Goal: Transaction & Acquisition: Purchase product/service

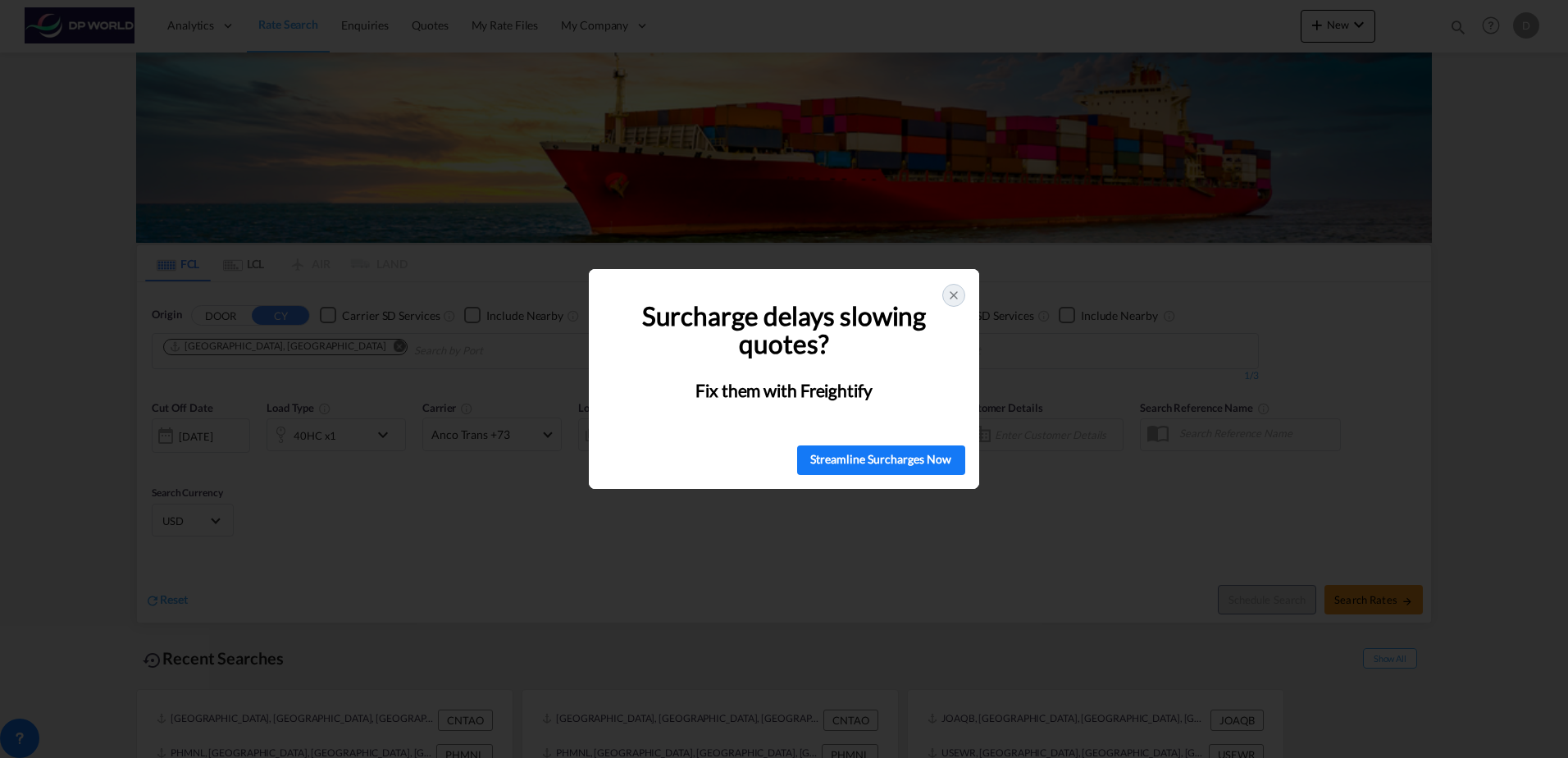
click at [954, 292] on icon at bounding box center [954, 295] width 13 height 13
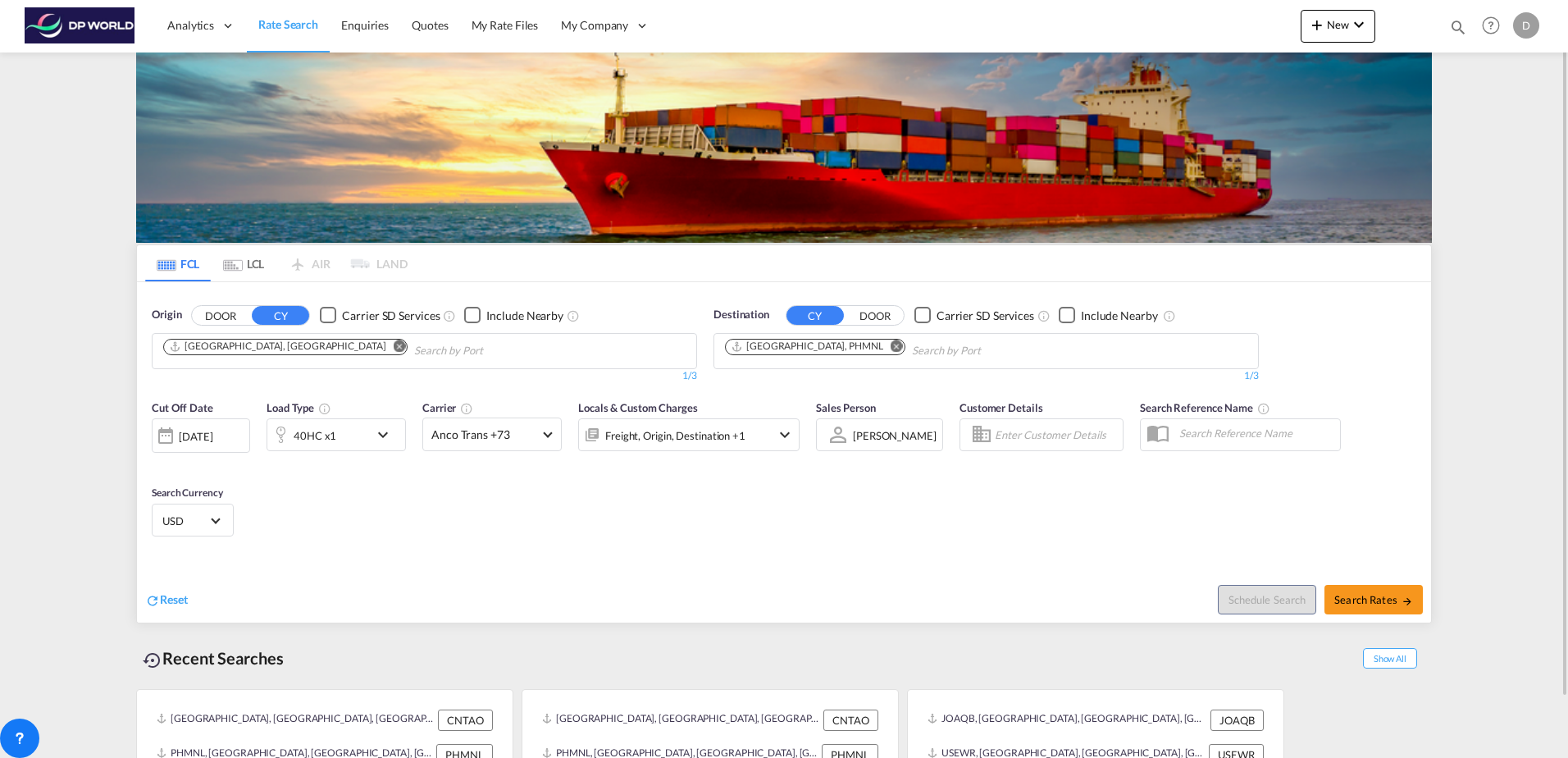
click at [394, 347] on md-icon "Remove" at bounding box center [400, 346] width 12 height 12
click at [891, 348] on md-icon "Remove" at bounding box center [897, 346] width 12 height 12
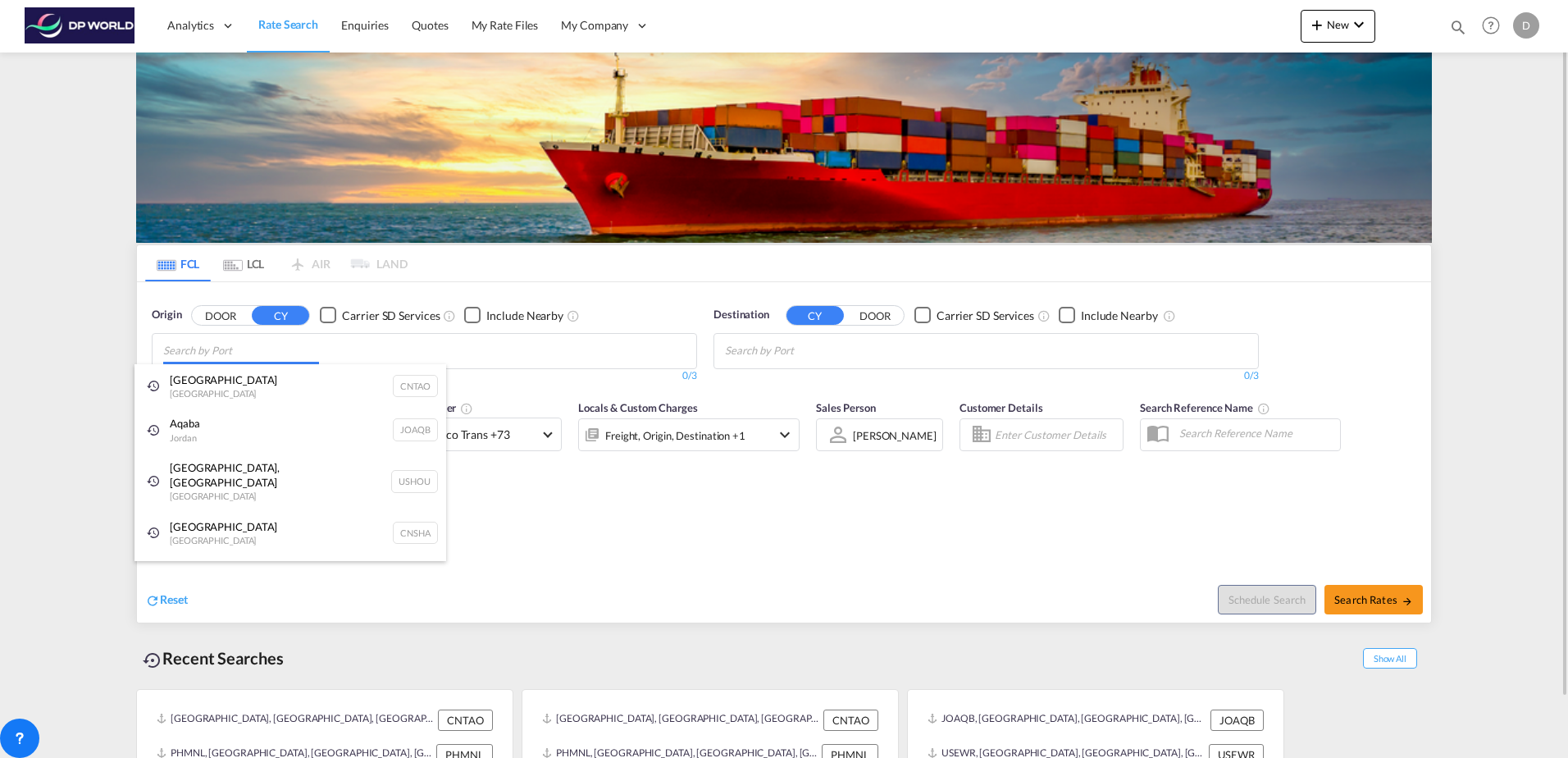
click at [354, 341] on body "Analytics Dashboard Rate Search Enquiries Quotes My Rate Files My Company" at bounding box center [784, 379] width 1568 height 758
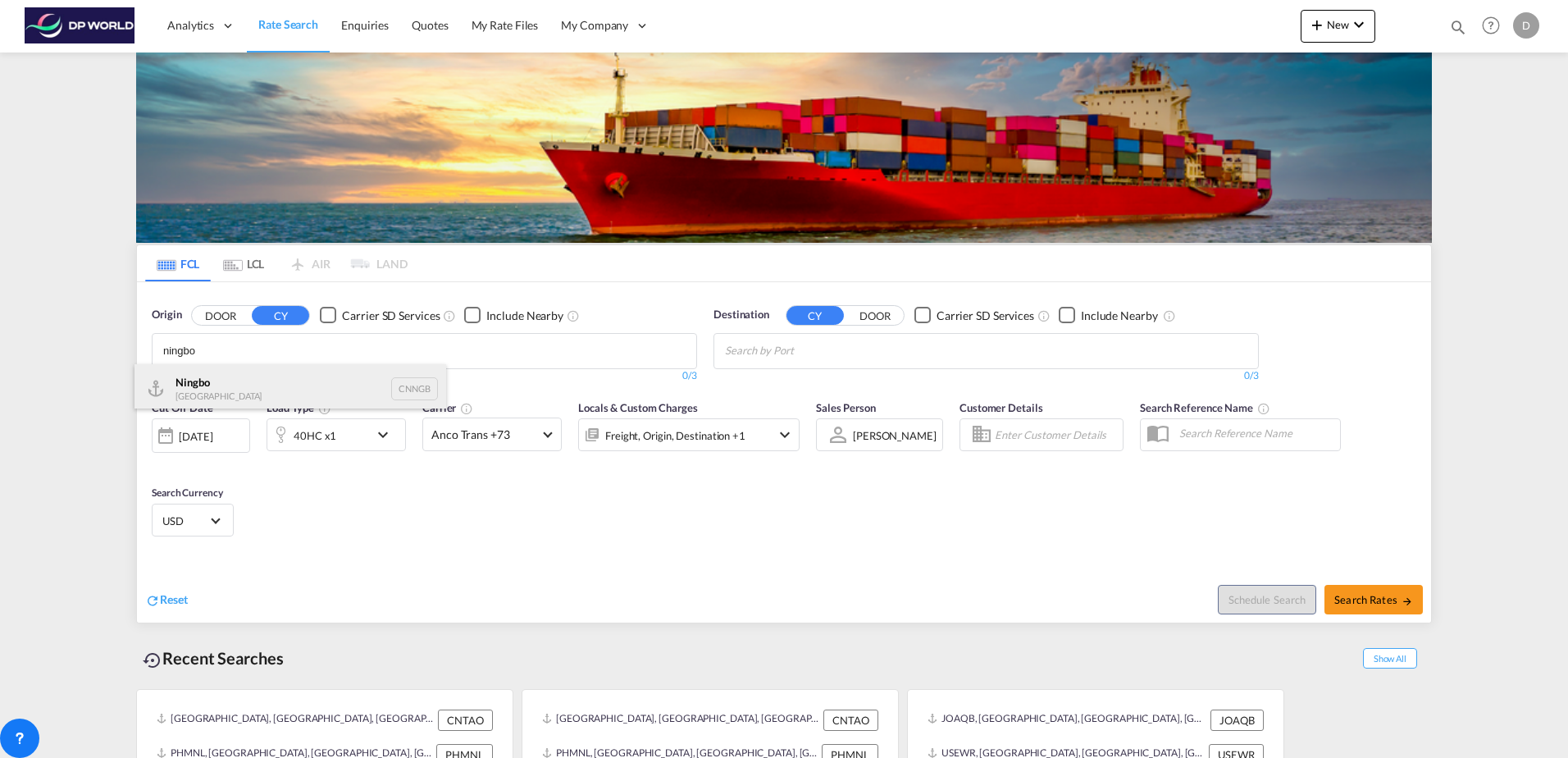
type input "ningbo"
click at [309, 384] on div "Ningbo China CNNGB" at bounding box center [290, 389] width 311 height 50
click at [873, 359] on body "Analytics Dashboard Rate Search Enquiries Quotes My Rate Files My Company" at bounding box center [784, 379] width 1568 height 758
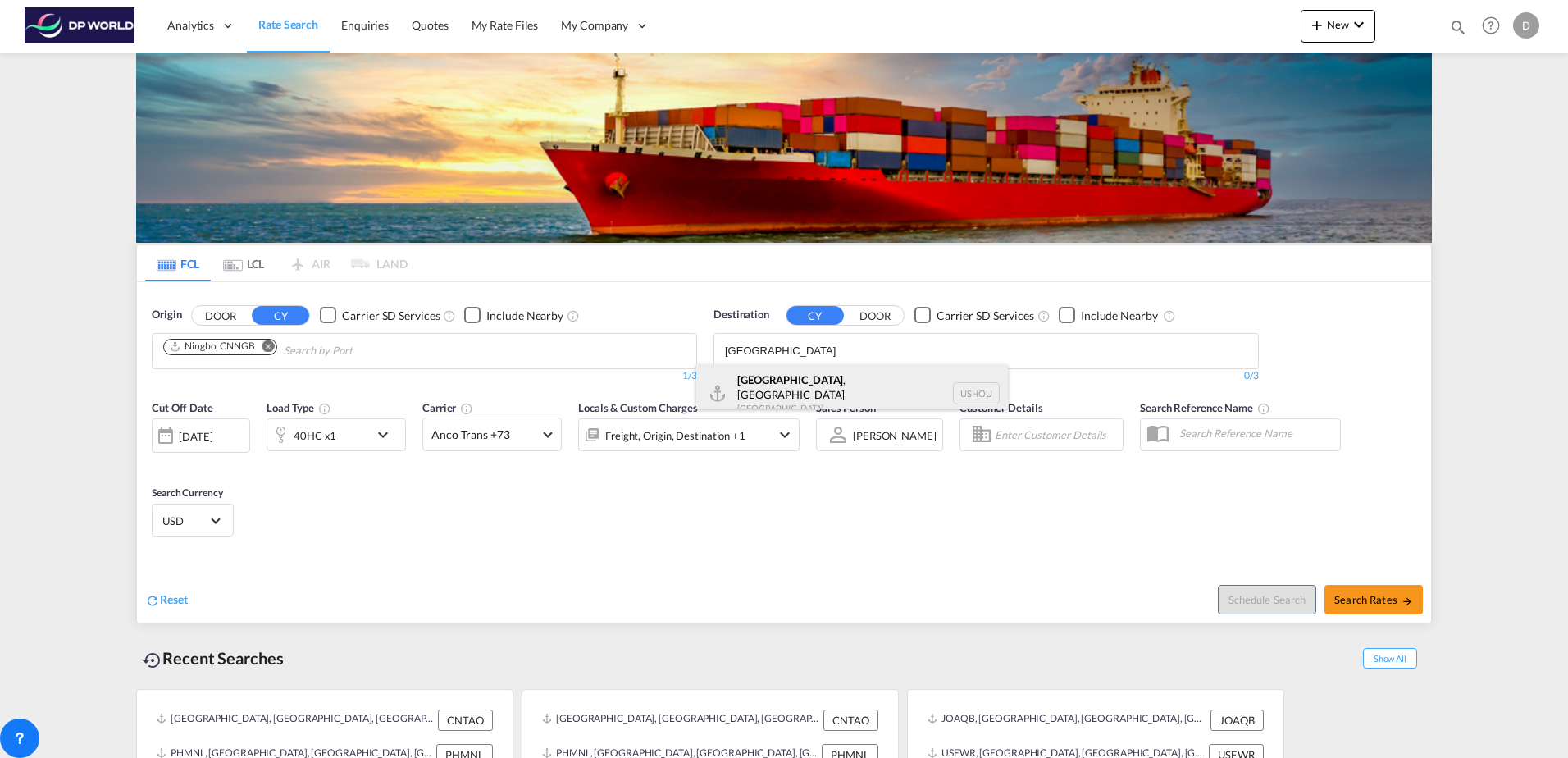
type input "[GEOGRAPHIC_DATA]"
click at [779, 387] on div "[GEOGRAPHIC_DATA] , [GEOGRAPHIC_DATA] [GEOGRAPHIC_DATA] USHOU" at bounding box center [852, 394] width 311 height 59
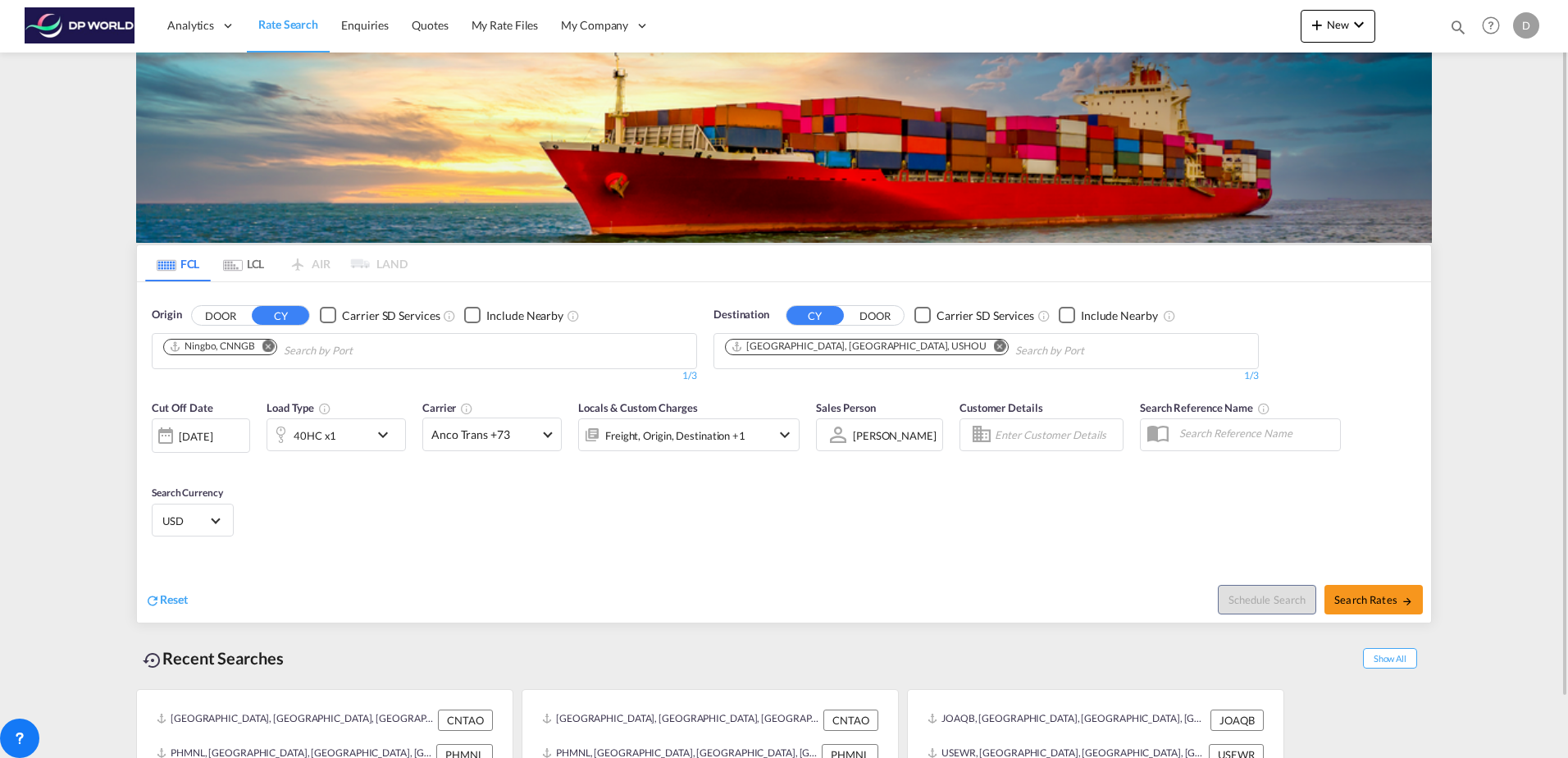
click at [139, 436] on div "Cut Off Date [DATE] [DATE] Load Type 40HC x1 Carrier Anco Trans +73 Online Rate…" at bounding box center [784, 471] width 1295 height 160
click at [164, 435] on div at bounding box center [165, 435] width 27 height 33
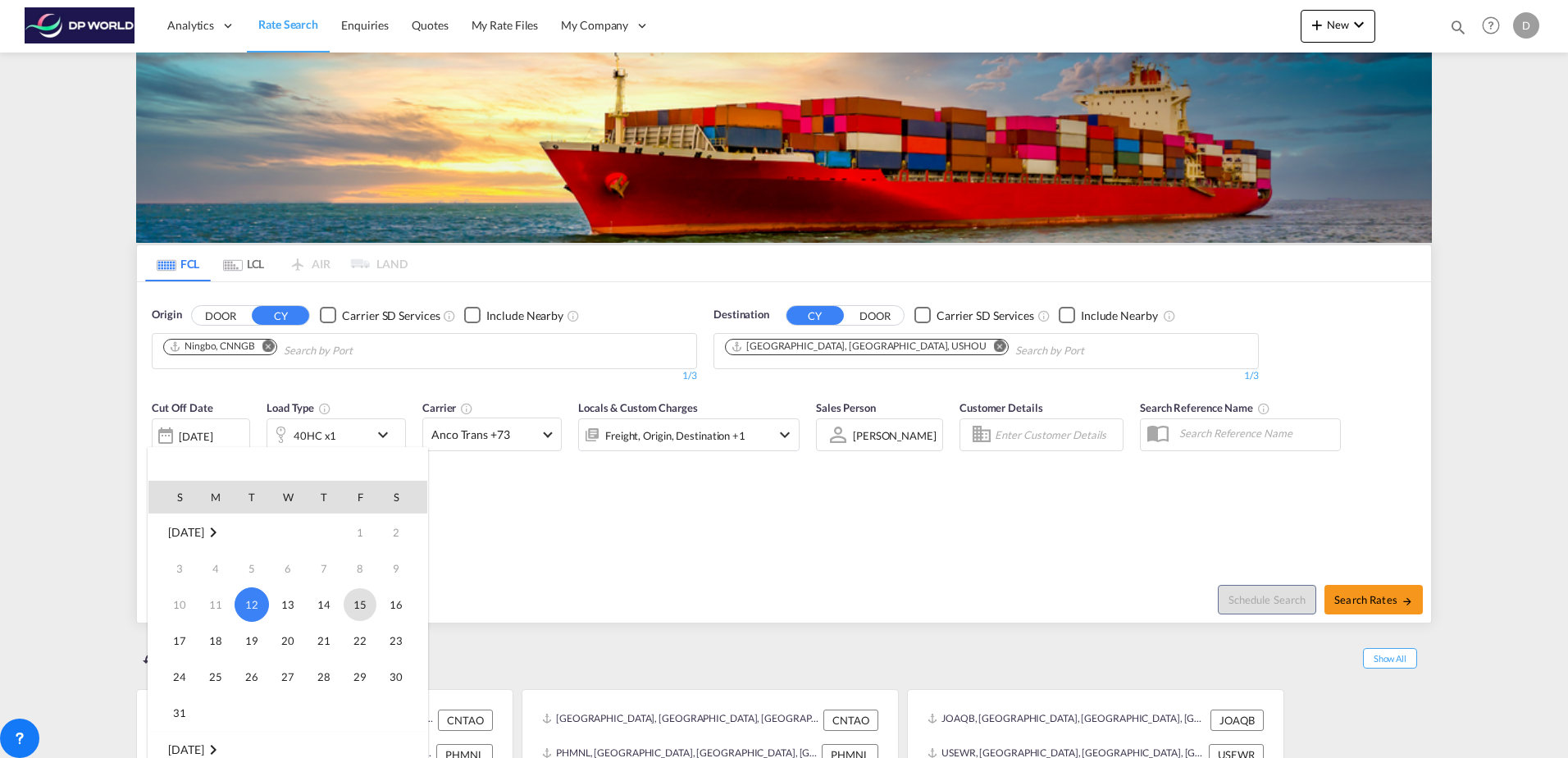
click at [363, 610] on span "15" at bounding box center [359, 604] width 33 height 33
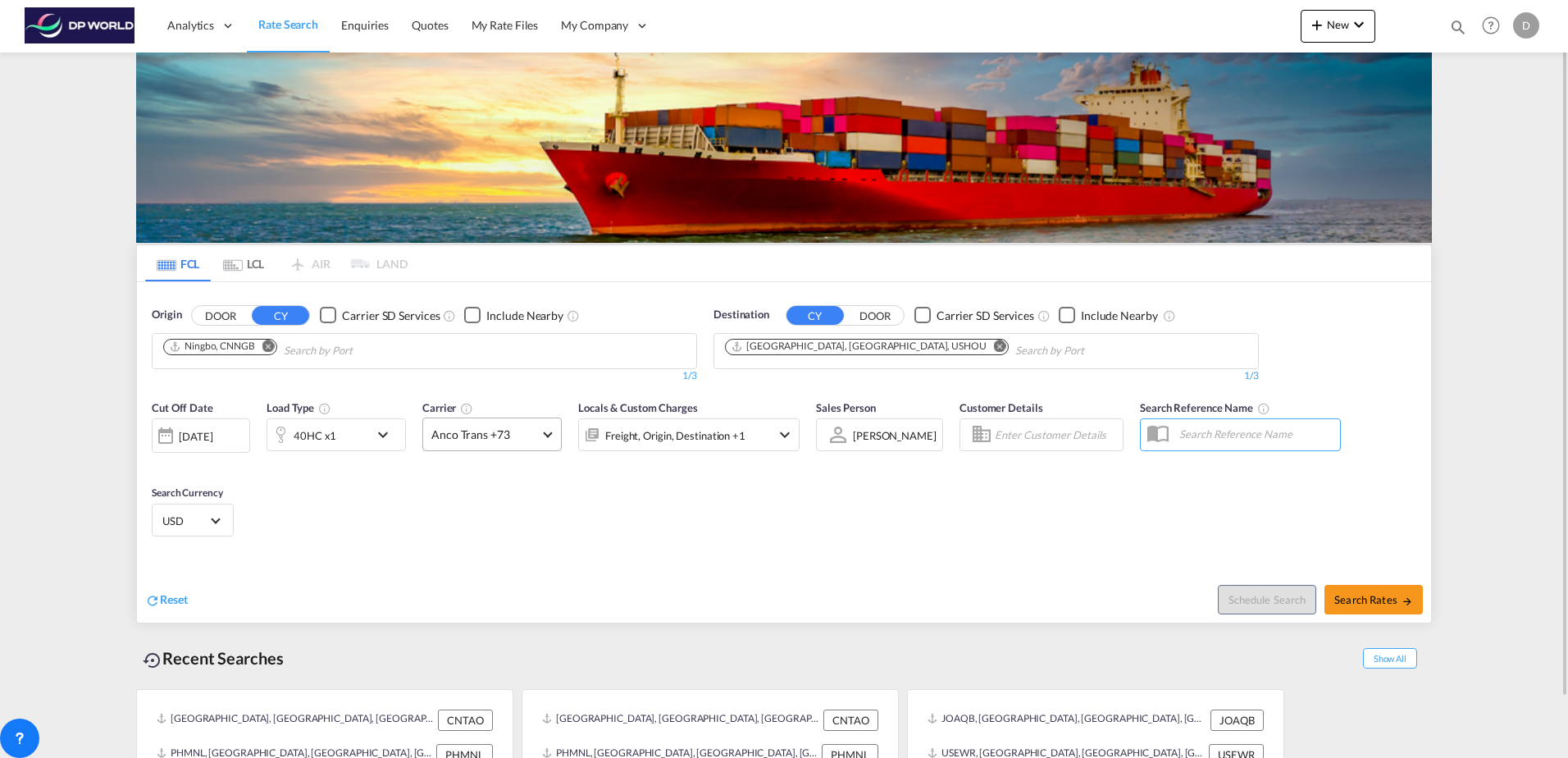
click at [515, 433] on span "Anco Trans +73" at bounding box center [485, 434] width 107 height 17
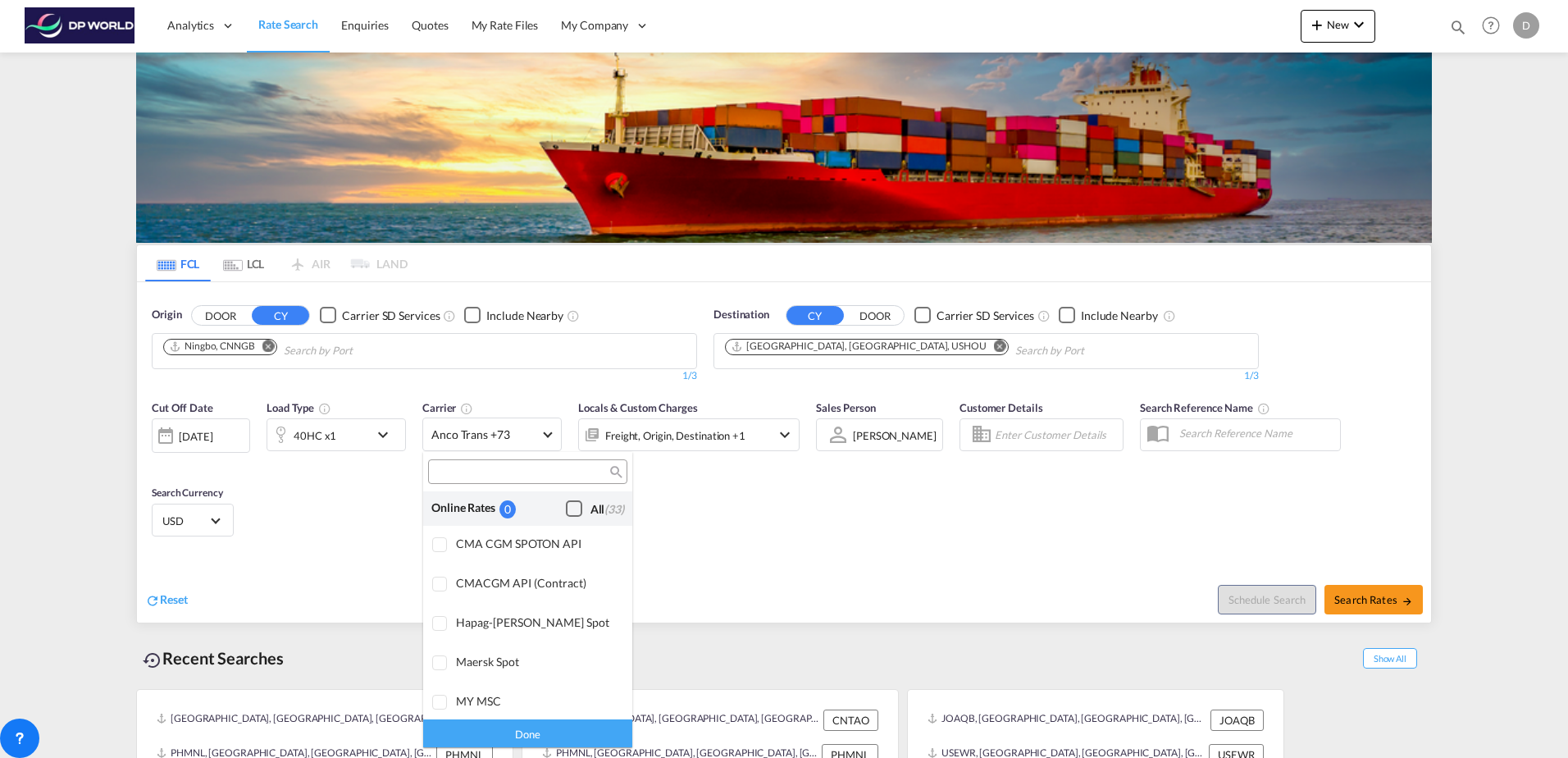
click at [566, 504] on div "Checkbox No Ink" at bounding box center [574, 508] width 17 height 17
click at [534, 724] on div "Done" at bounding box center [527, 732] width 209 height 28
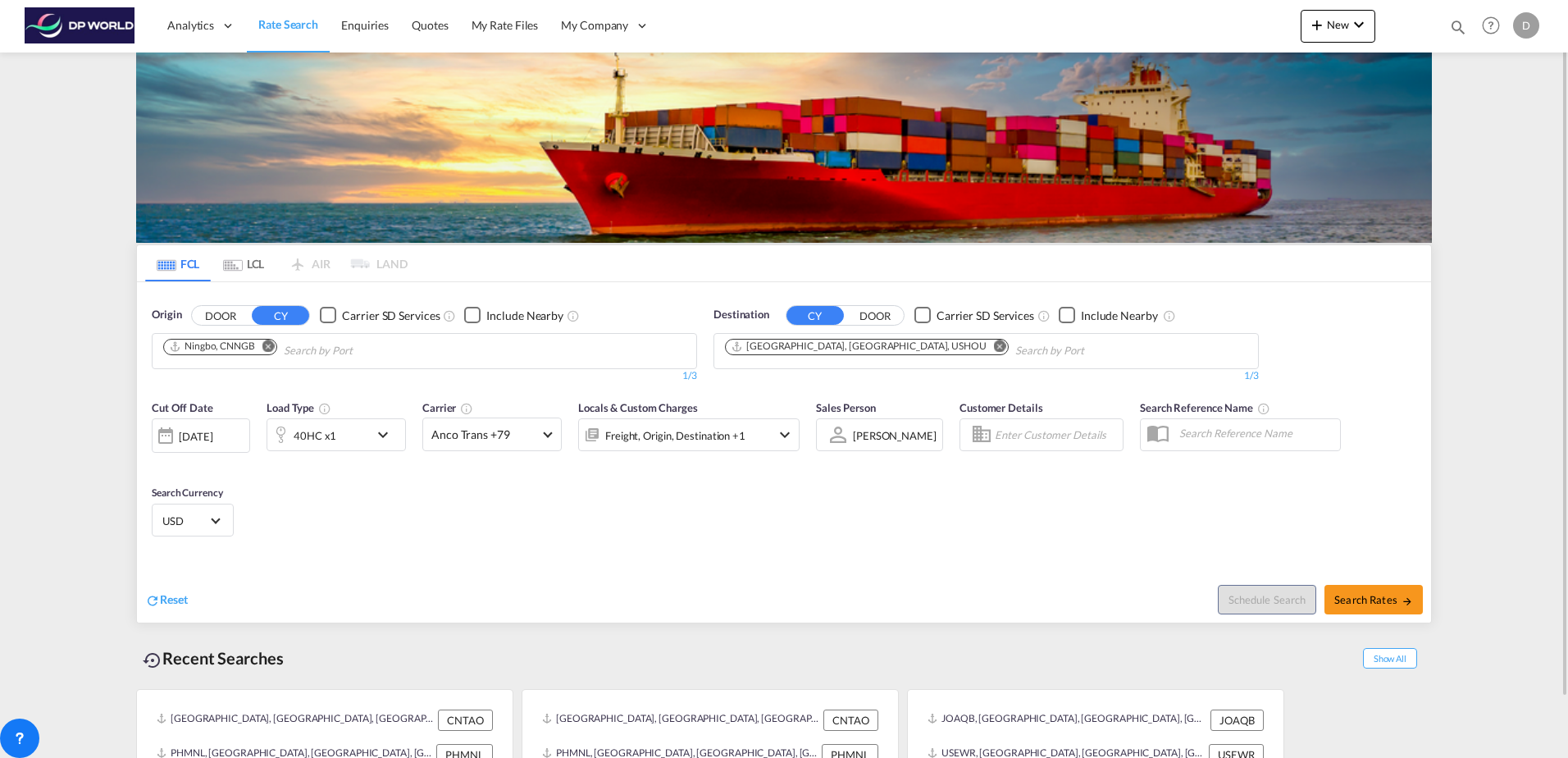
scroll to position [65, 0]
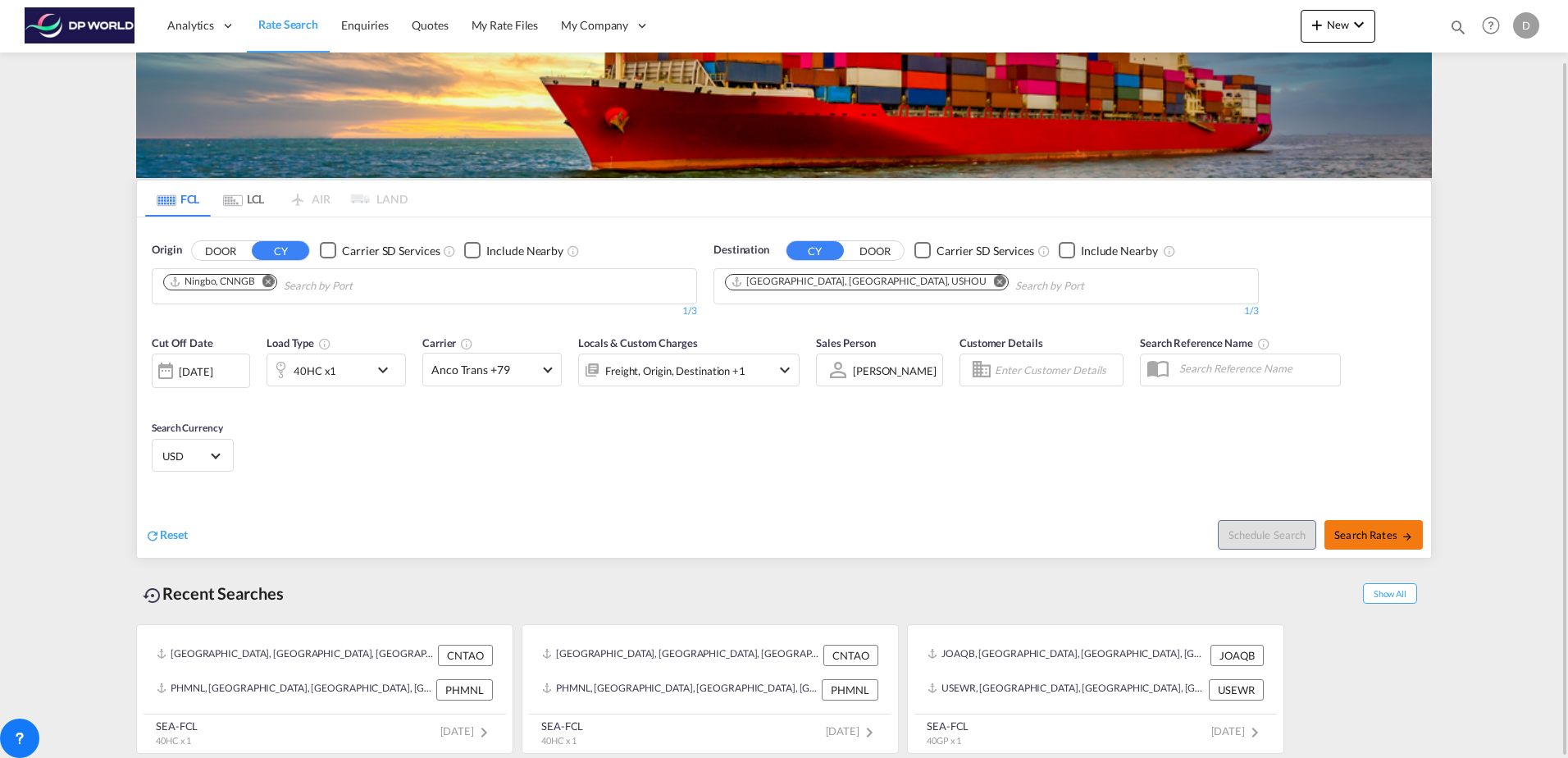
click at [1365, 540] on span "Search Rates" at bounding box center [1373, 534] width 79 height 13
type input "CNNGB to USHOU / [DATE]"
